Goal: Find specific page/section: Find specific page/section

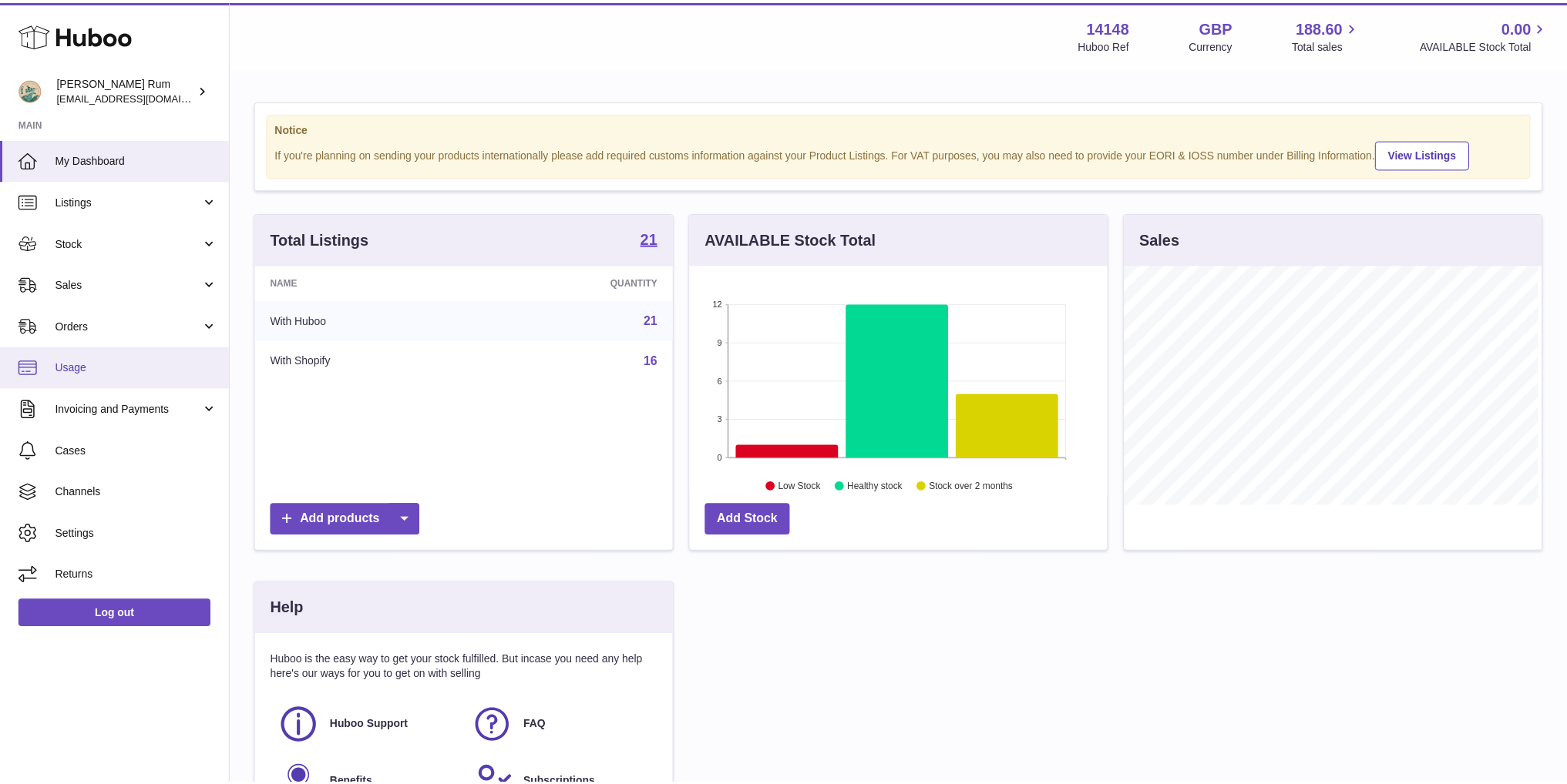
scroll to position [240, 421]
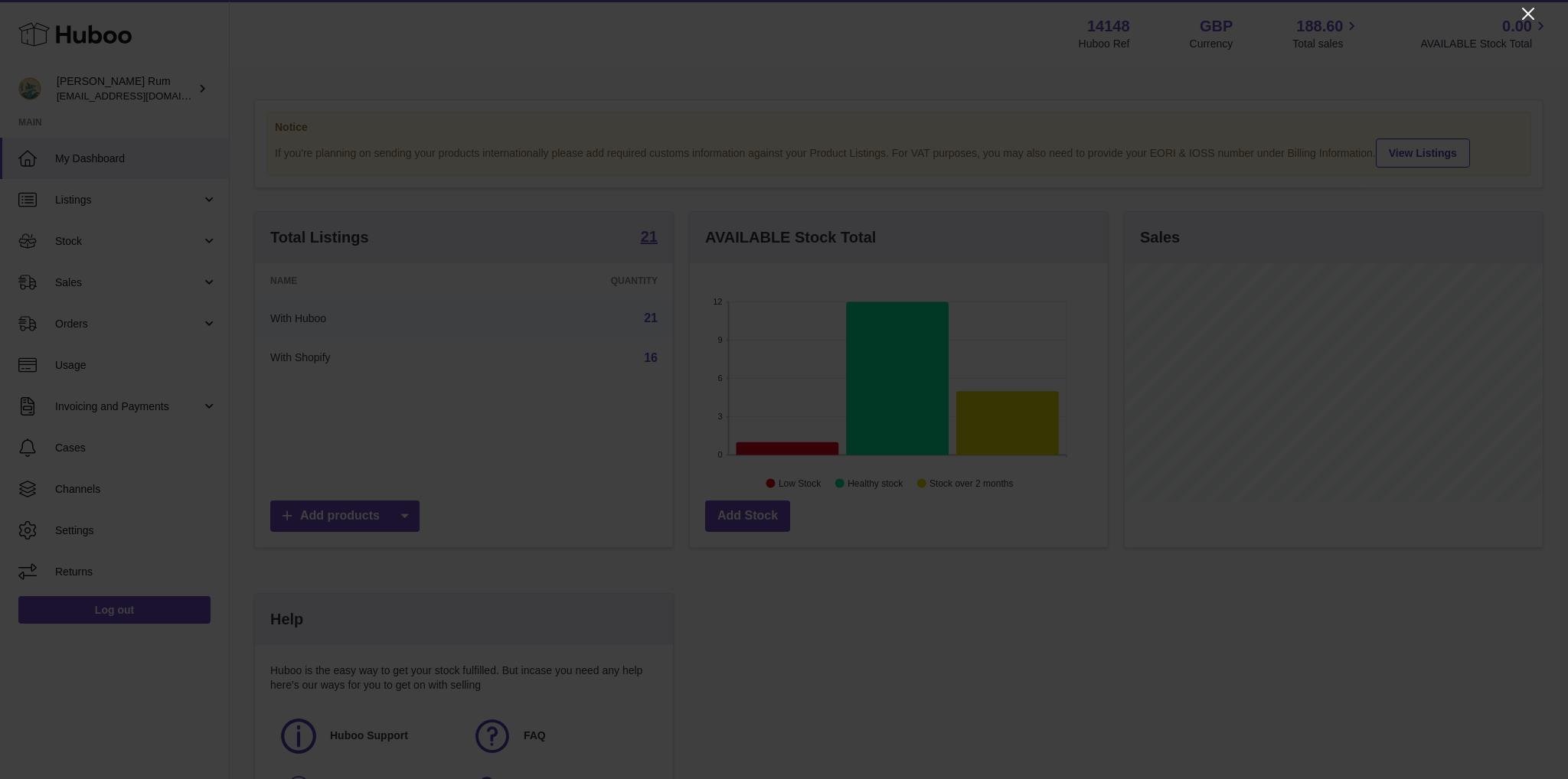
click at [1530, 13] on icon "Close" at bounding box center [1528, 13] width 12 height 12
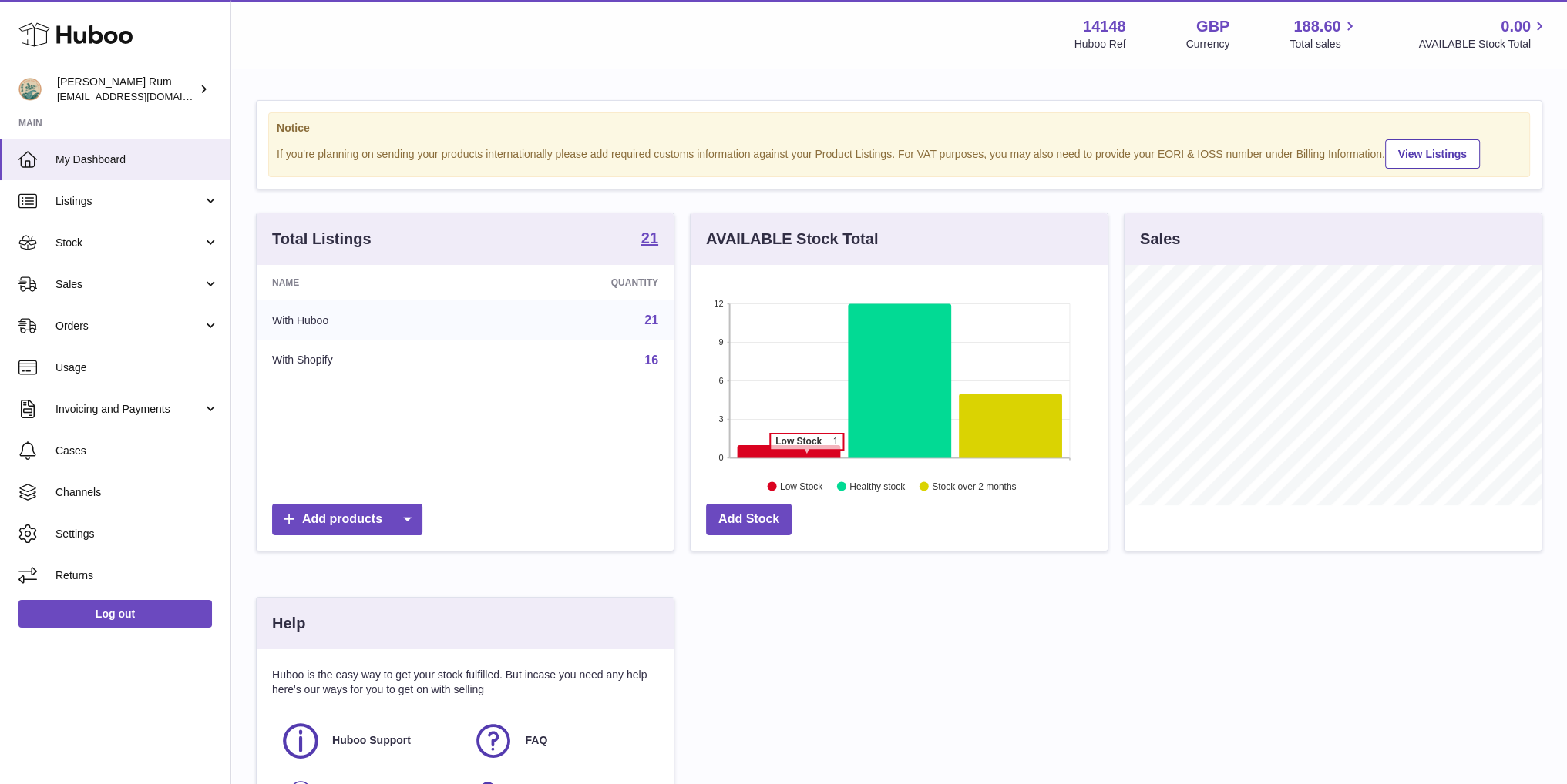
click at [806, 457] on icon at bounding box center [788, 452] width 103 height 13
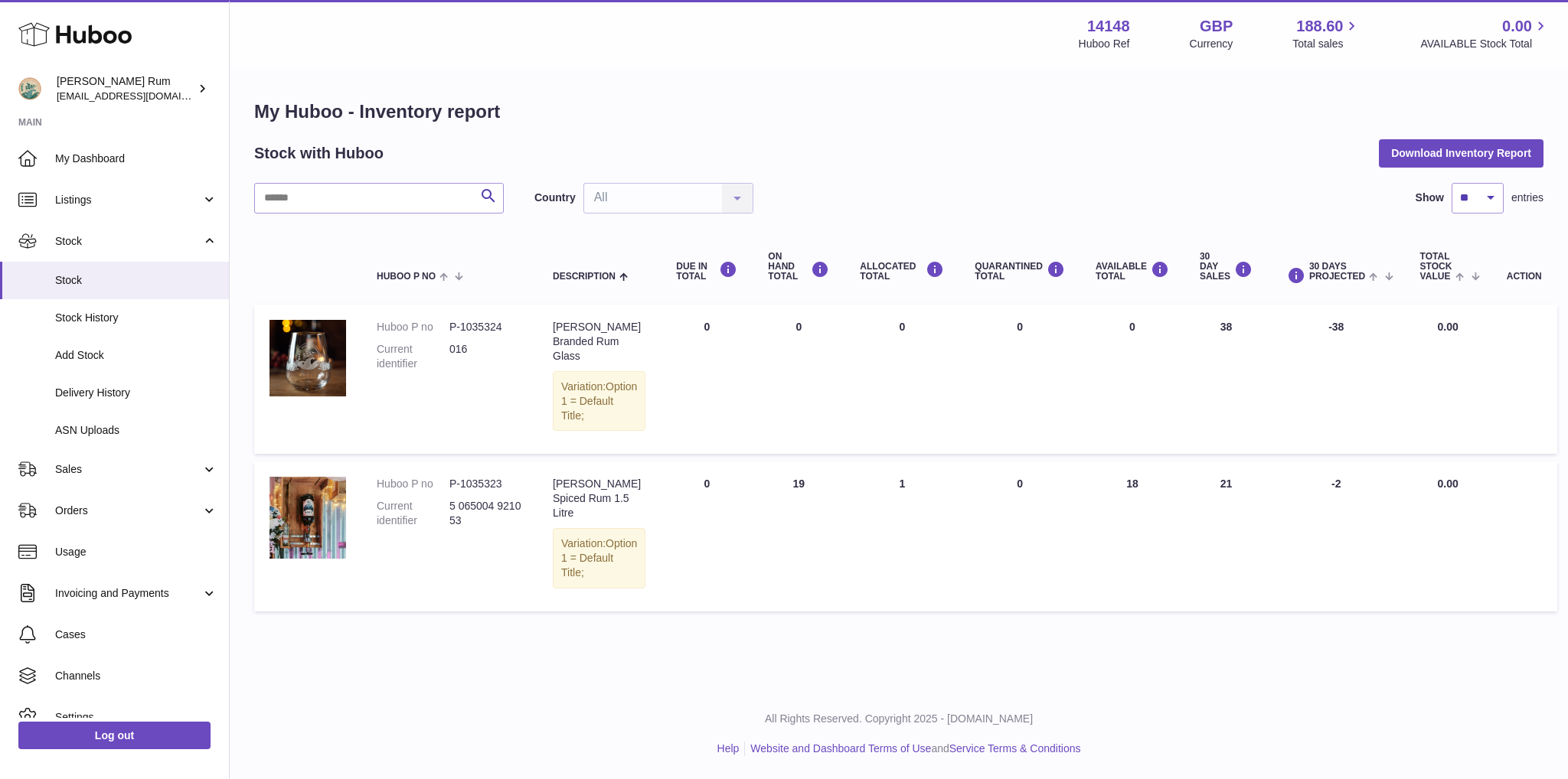
click at [813, 679] on div "Menu Huboo 14148 Huboo Ref GBP Currency 188.60 Total sales 0.00 AVAILABLE Stock…" at bounding box center [899, 344] width 1339 height 689
click at [764, 648] on div "Menu Huboo 14148 Huboo Ref GBP Currency 188.60 Total sales 0.00 AVAILABLE Stock…" at bounding box center [899, 344] width 1339 height 689
